Goal: Information Seeking & Learning: Understand process/instructions

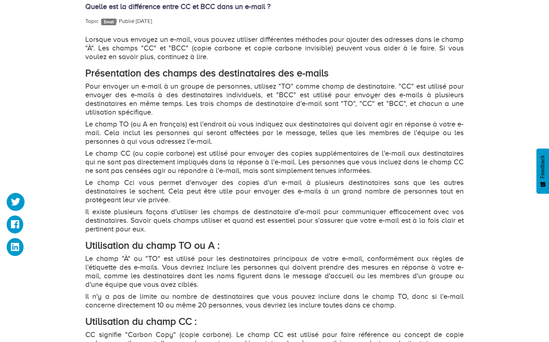
scroll to position [444, 0]
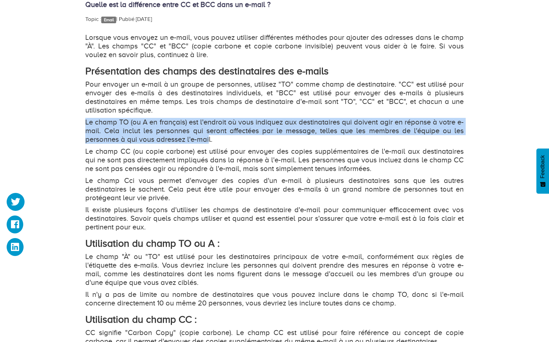
drag, startPoint x: 202, startPoint y: 117, endPoint x: 209, endPoint y: 138, distance: 22.2
click at [209, 138] on div "Lorsque vous envoyez un e-mail, vous pouvez utiliser différentes méthodes pour …" at bounding box center [274, 281] width 379 height 497
click at [209, 138] on p "Le champ TO (ou A en français) est l'endroit où vous indiquez aux destinataires…" at bounding box center [274, 131] width 379 height 26
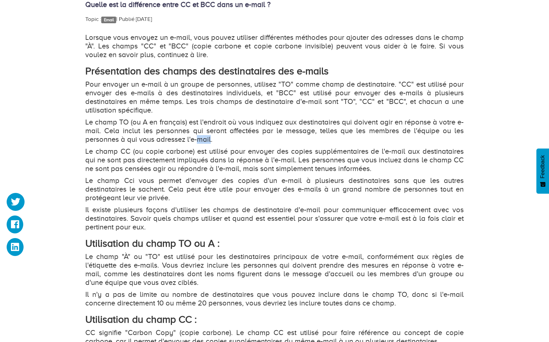
click at [209, 138] on p "Le champ TO (ou A en français) est l'endroit où vous indiquez aux destinataires…" at bounding box center [274, 131] width 379 height 26
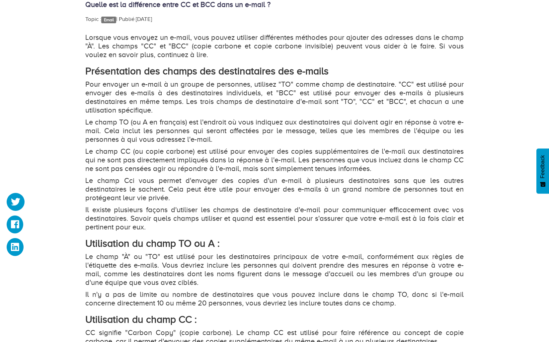
click at [209, 138] on p "Le champ TO (ou A en français) est l'endroit où vous indiquez aux destinataires…" at bounding box center [274, 131] width 379 height 26
click at [209, 152] on p "Le champ CC (ou copie carbone) est utilisé pour envoyer des copies supplémentai…" at bounding box center [274, 160] width 379 height 26
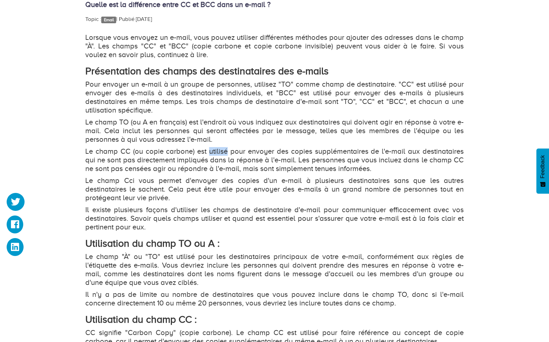
click at [209, 152] on p "Le champ CC (ou copie carbone) est utilisé pour envoyer des copies supplémentai…" at bounding box center [274, 160] width 379 height 26
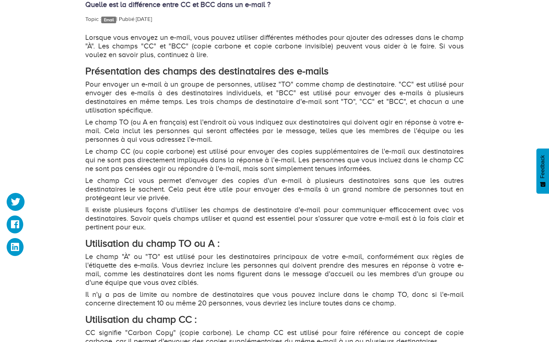
click at [209, 152] on p "Le champ CC (ou copie carbone) est utilisé pour envoyer des copies supplémentai…" at bounding box center [274, 160] width 379 height 26
click at [216, 184] on p "Le champ Cci vous permet d'envoyer des copies d'un e-mail à plusieurs destinata…" at bounding box center [274, 189] width 379 height 26
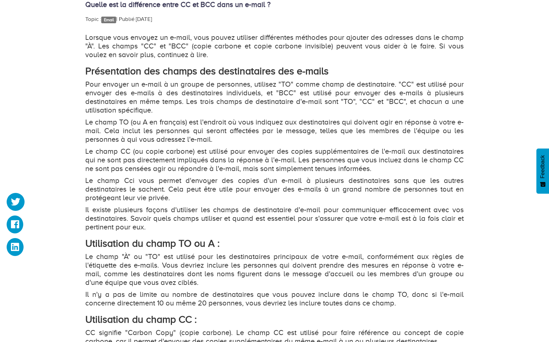
click at [216, 184] on p "Le champ Cci vous permet d'envoyer des copies d'un e-mail à plusieurs destinata…" at bounding box center [274, 189] width 379 height 26
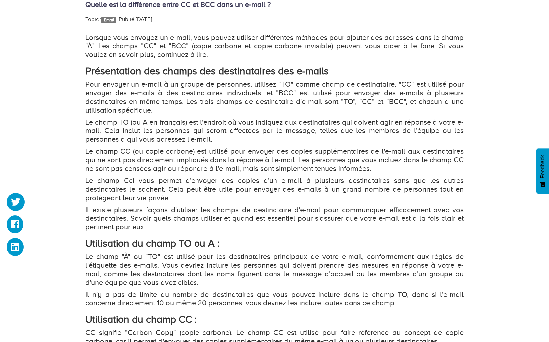
click at [216, 184] on p "Le champ Cci vous permet d'envoyer des copies d'un e-mail à plusieurs destinata…" at bounding box center [274, 189] width 379 height 26
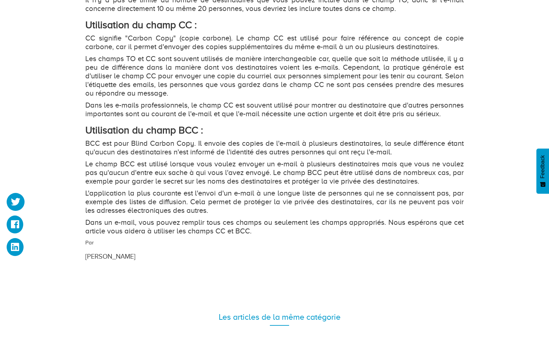
scroll to position [740, 0]
